Goal: Task Accomplishment & Management: Manage account settings

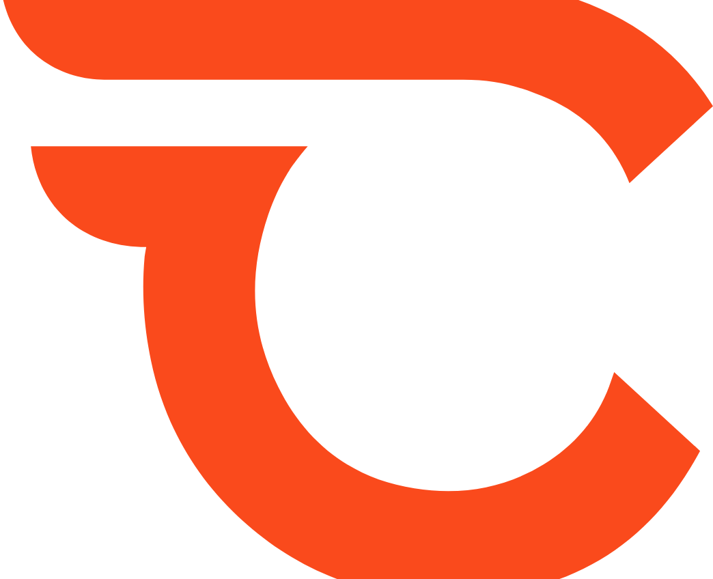
type input "*******"
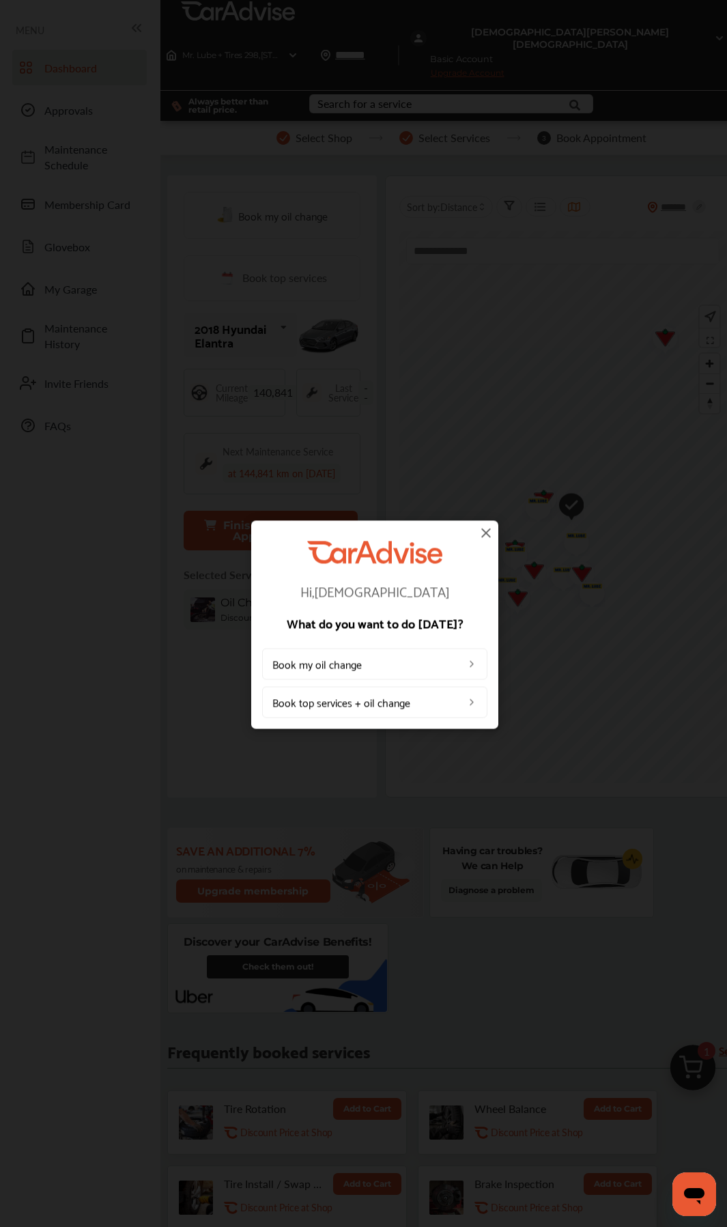
click at [518, 157] on div "Hi, [PERSON_NAME] What do you want to do [DATE]? Book my oil change Book top se…" at bounding box center [374, 624] width 749 height 1249
click at [666, 14] on div "Hi, [PERSON_NAME] What do you want to do [DATE]? Book my oil change Book top se…" at bounding box center [374, 624] width 749 height 1249
click at [484, 536] on img at bounding box center [486, 532] width 16 height 16
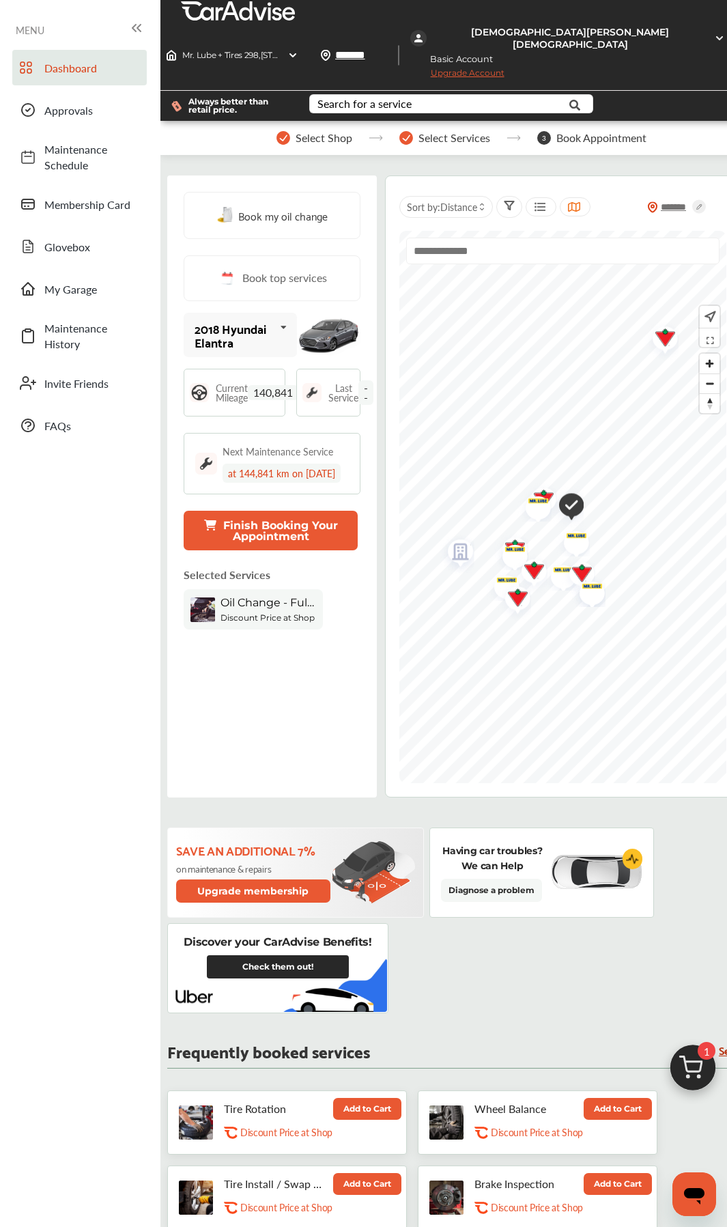
click at [664, 26] on div "[DEMOGRAPHIC_DATA][PERSON_NAME][DEMOGRAPHIC_DATA]" at bounding box center [570, 38] width 281 height 25
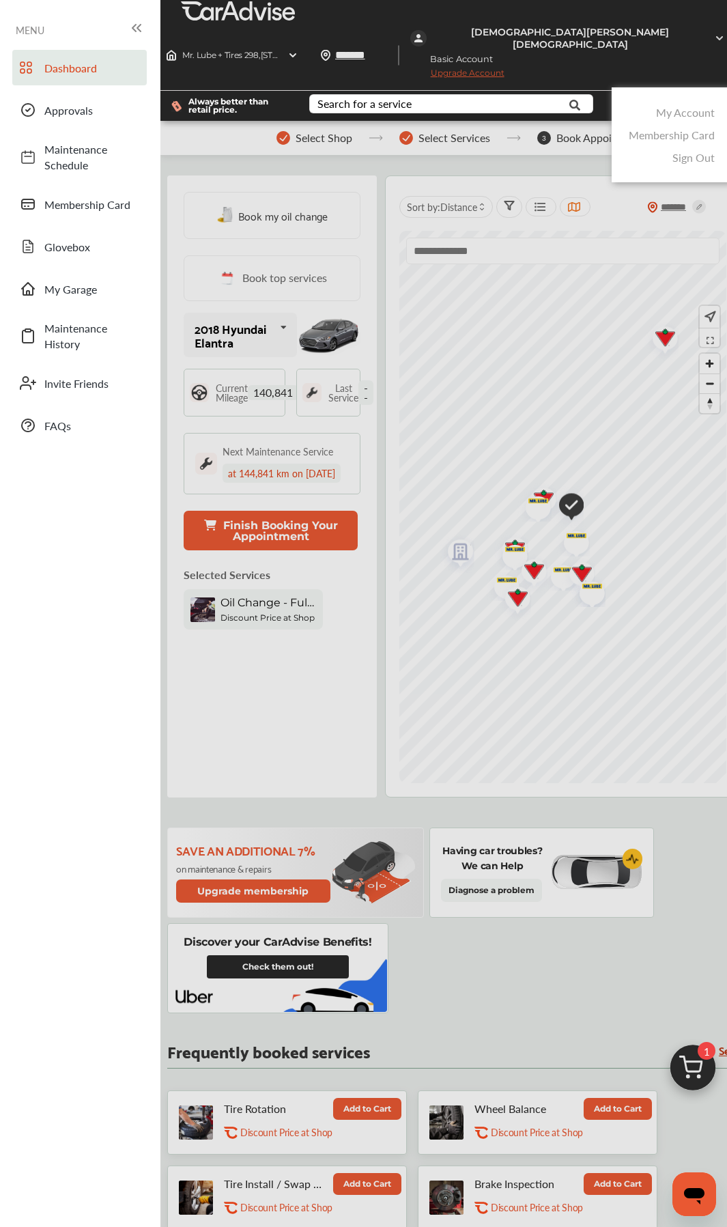
click at [682, 104] on link "My Account" at bounding box center [685, 112] width 59 height 16
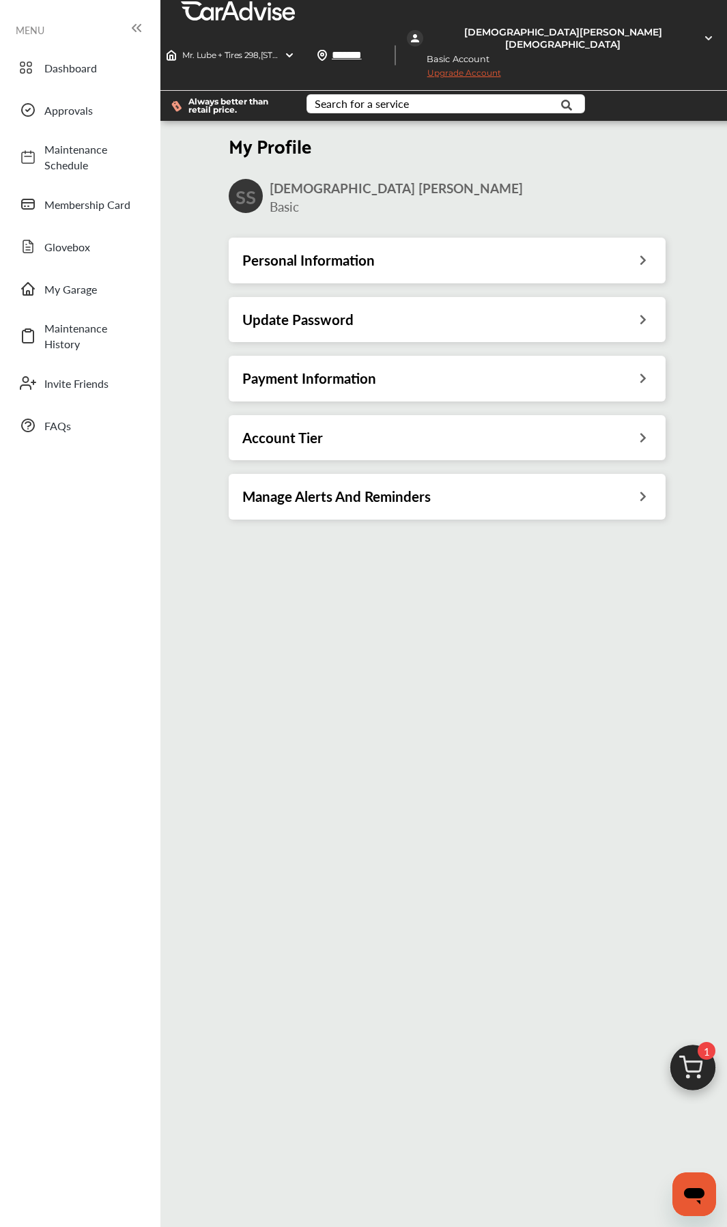
click at [326, 369] on h3 "Payment Information" at bounding box center [309, 378] width 134 height 18
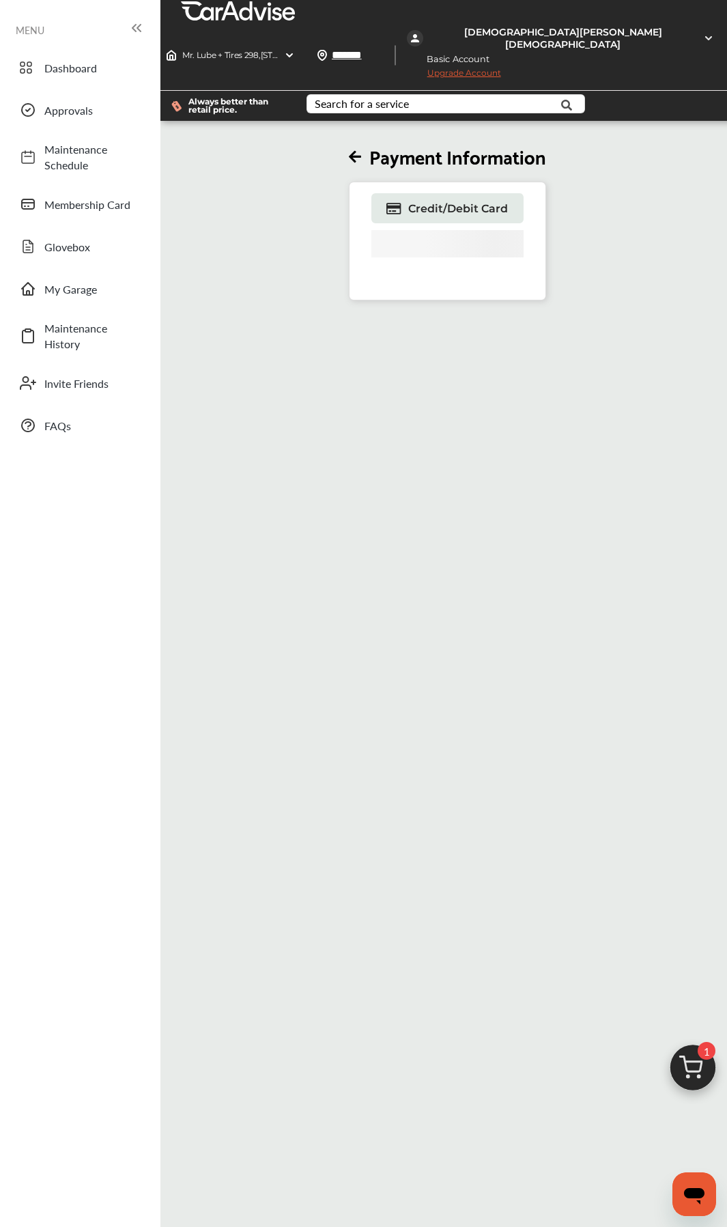
click at [653, 26] on div "[DEMOGRAPHIC_DATA][PERSON_NAME][DEMOGRAPHIC_DATA]" at bounding box center [563, 38] width 273 height 25
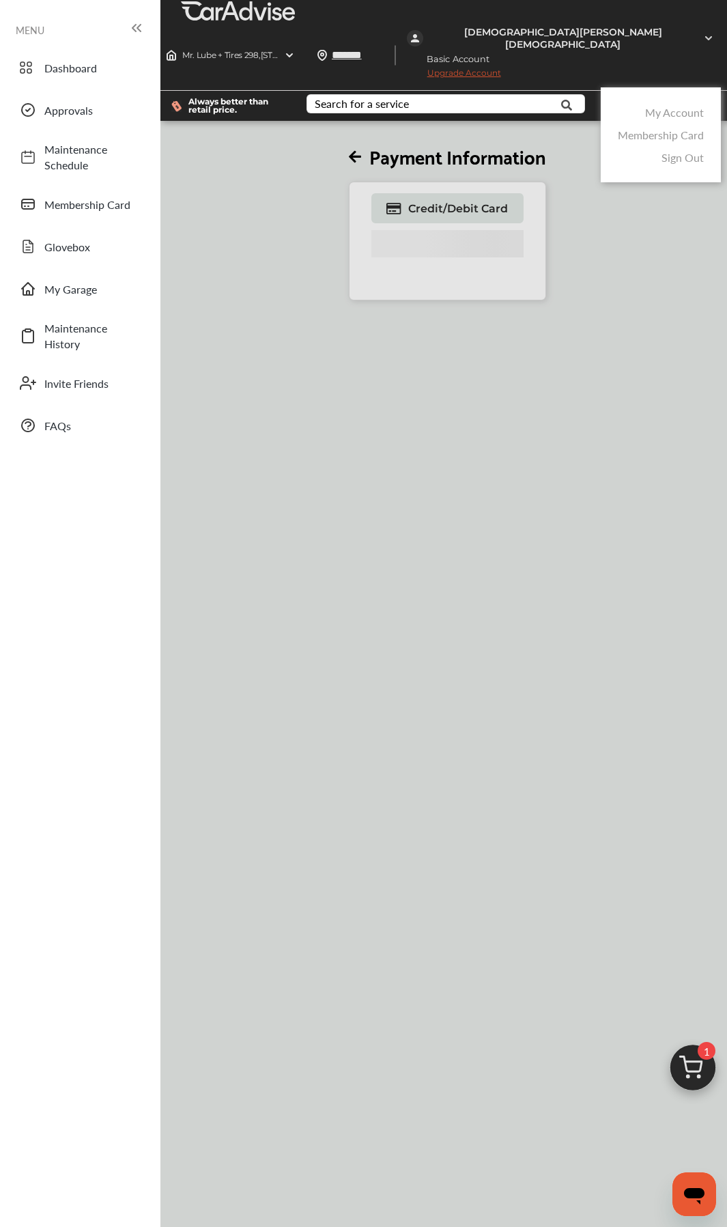
click at [666, 101] on div "My Account" at bounding box center [661, 112] width 93 height 23
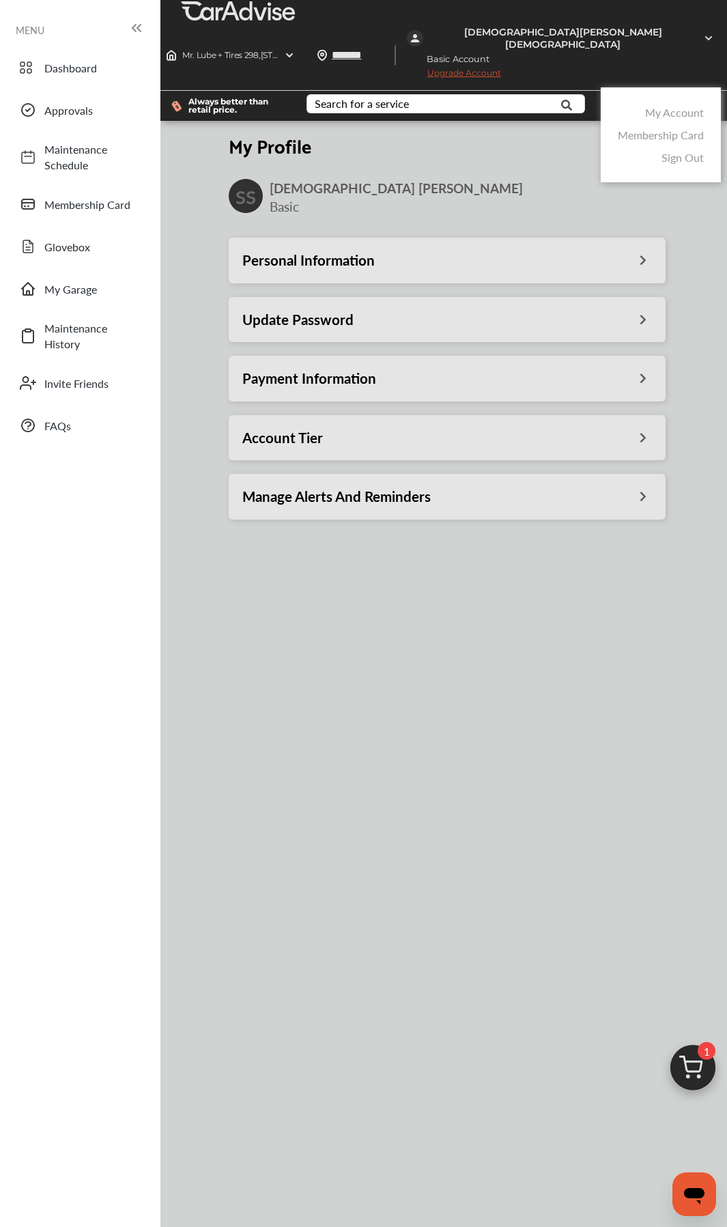
click at [666, 104] on link "My Account" at bounding box center [674, 112] width 59 height 16
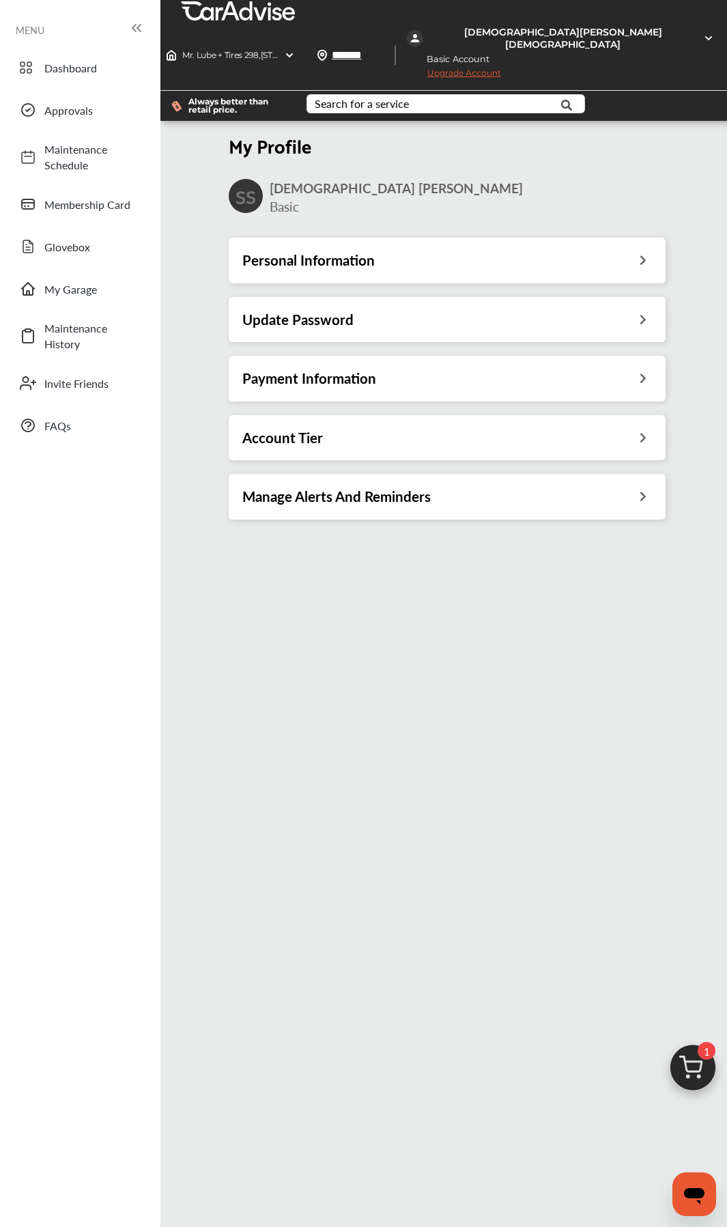
click at [380, 251] on div "Personal Information" at bounding box center [447, 260] width 410 height 18
